Goal: Information Seeking & Learning: Learn about a topic

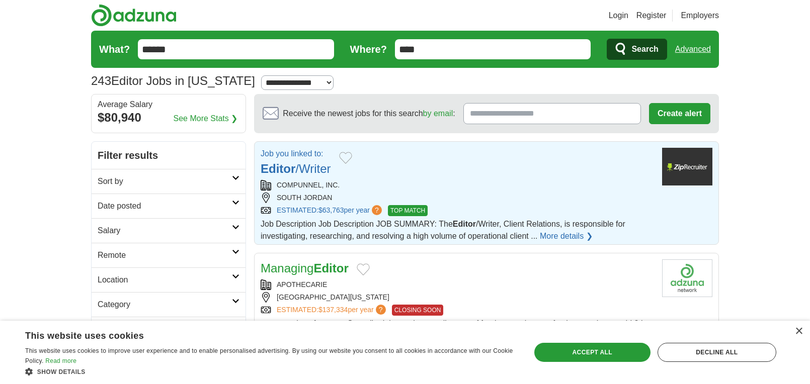
click at [562, 237] on link "More details ❯" at bounding box center [566, 236] width 53 height 12
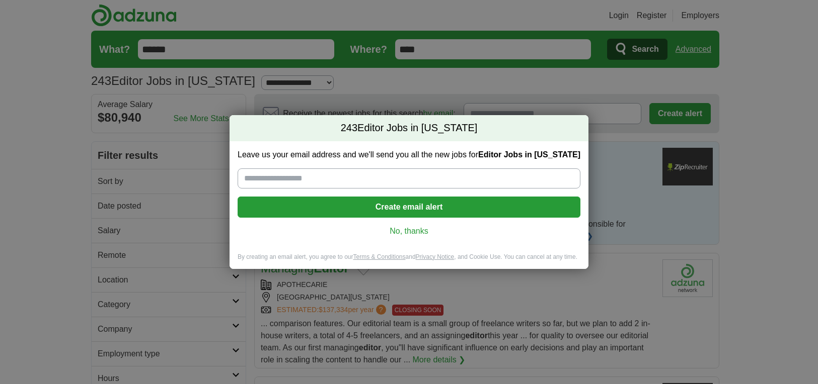
click at [415, 234] on link "No, thanks" at bounding box center [409, 231] width 327 height 11
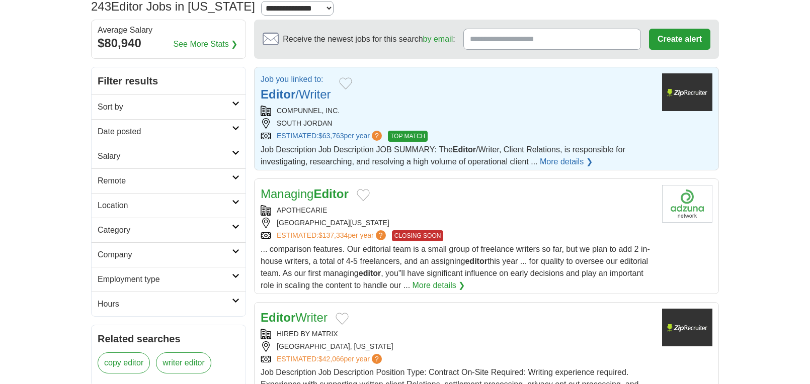
scroll to position [101, 0]
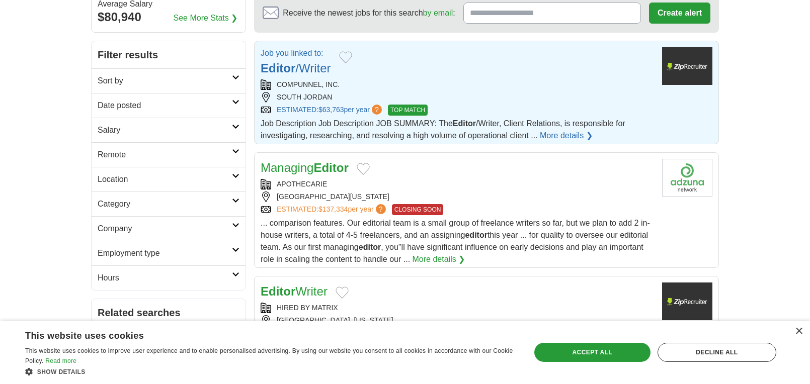
click at [560, 136] on link "More details ❯" at bounding box center [566, 136] width 53 height 12
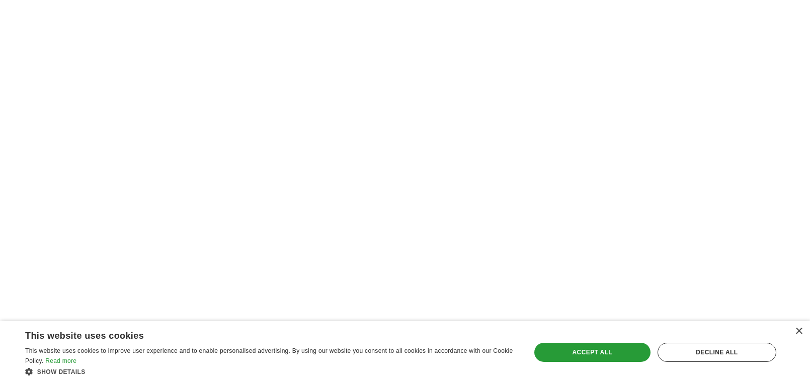
scroll to position [1610, 0]
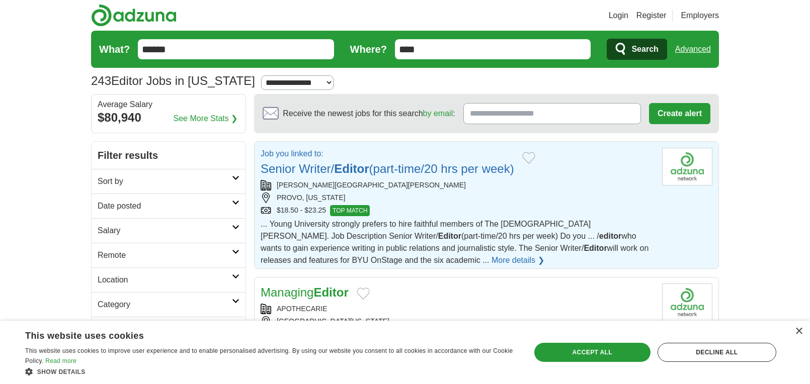
click at [492, 259] on link "More details ❯" at bounding box center [518, 261] width 53 height 12
